Goal: Task Accomplishment & Management: Manage account settings

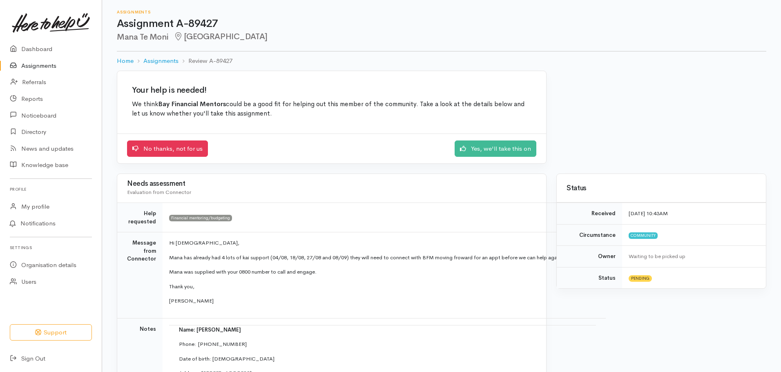
scroll to position [41, 0]
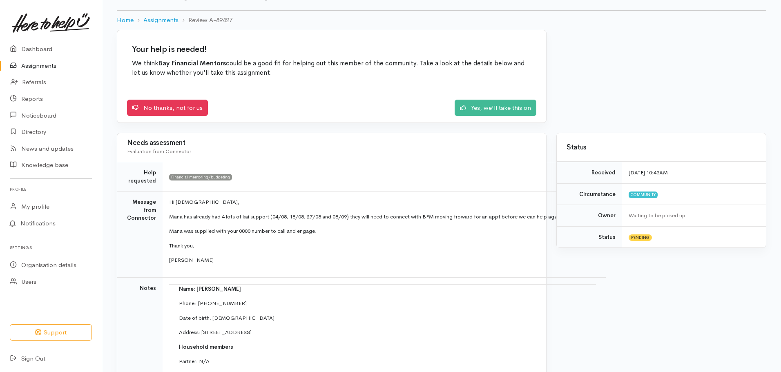
click at [52, 67] on link "Assignments" at bounding box center [51, 66] width 102 height 17
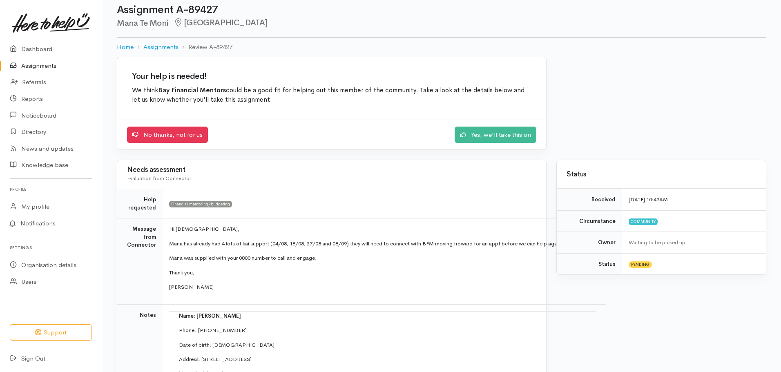
scroll to position [0, 0]
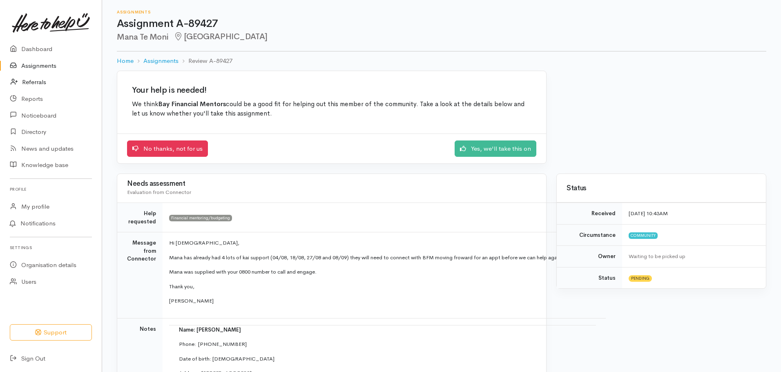
click at [30, 77] on link "Referrals" at bounding box center [51, 82] width 102 height 17
click at [27, 64] on link "Assignments" at bounding box center [51, 66] width 102 height 17
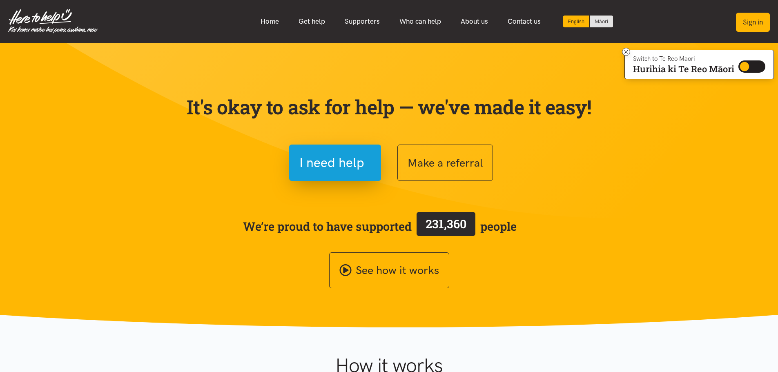
click at [753, 19] on button "Sign in" at bounding box center [753, 22] width 34 height 19
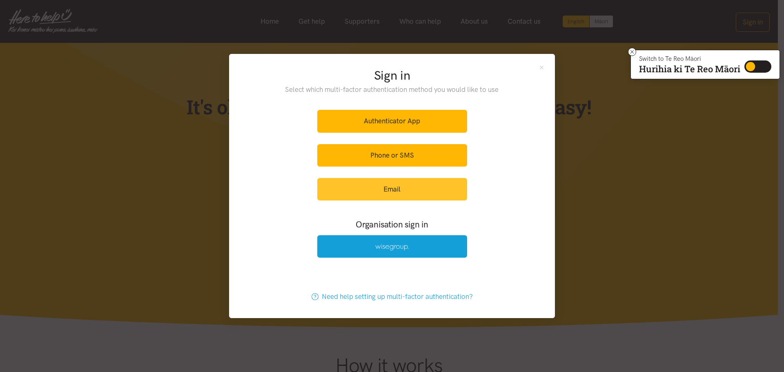
click at [374, 189] on link "Email" at bounding box center [392, 189] width 150 height 22
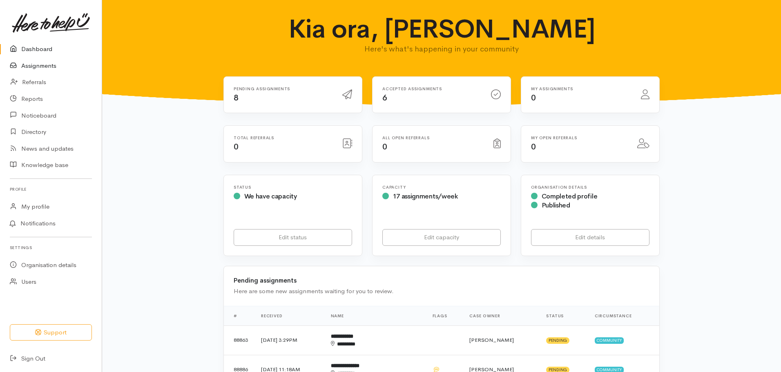
click at [42, 64] on link "Assignments" at bounding box center [51, 66] width 102 height 17
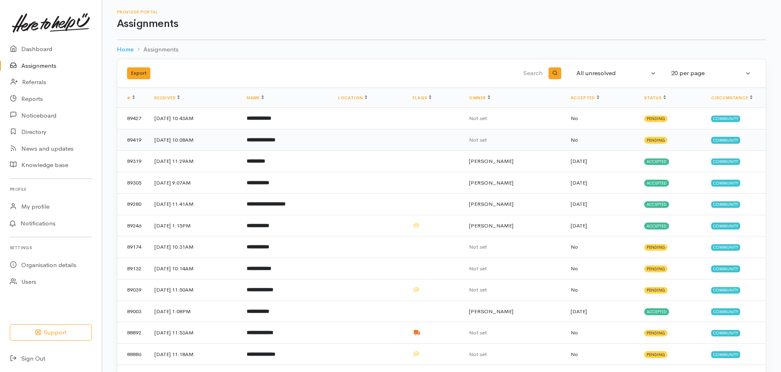
click at [167, 140] on td "6 Oct 2025, 10:08AM" at bounding box center [194, 140] width 92 height 22
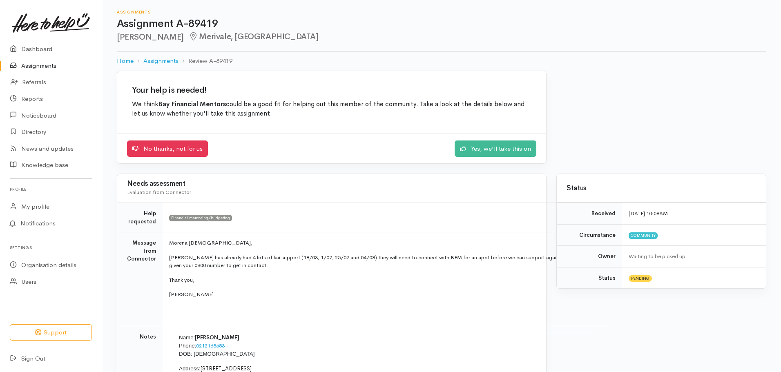
click at [51, 66] on link "Assignments" at bounding box center [51, 66] width 102 height 17
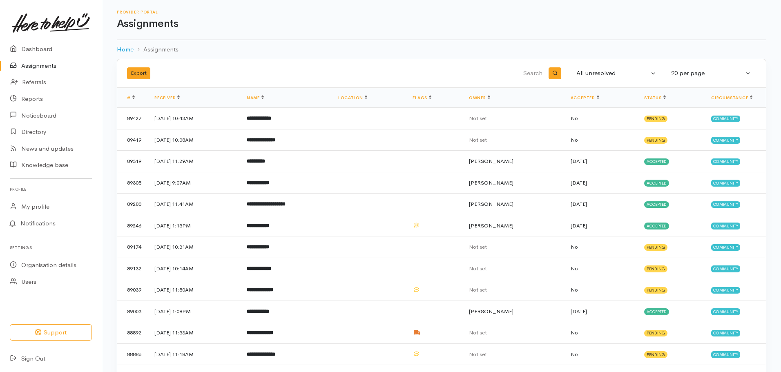
click at [49, 65] on link "Assignments" at bounding box center [51, 66] width 102 height 17
